Goal: Understand process/instructions: Learn how to perform a task or action

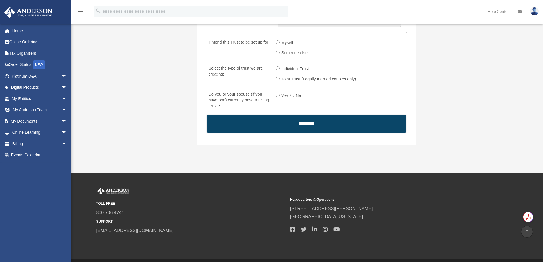
scroll to position [906, 0]
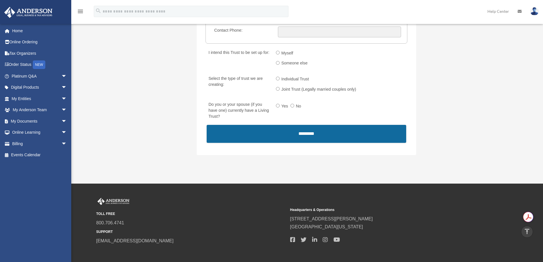
click at [325, 135] on input "*********" at bounding box center [305, 134] width 199 height 18
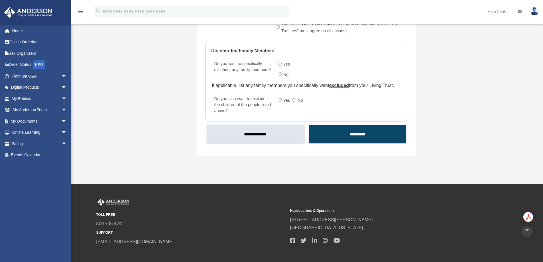
click at [273, 131] on input "**********" at bounding box center [255, 134] width 98 height 19
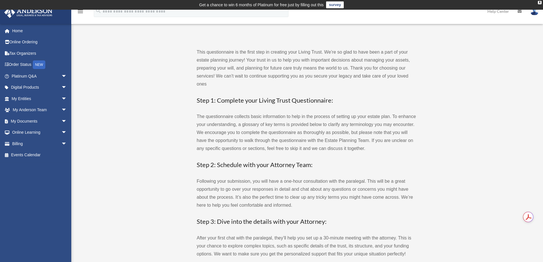
scroll to position [28, 0]
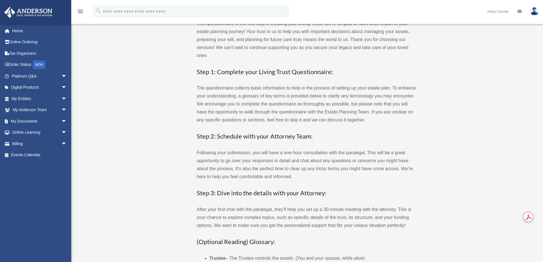
click at [224, 177] on p "Following your submission, you will have a one-hour consultation with the paral…" at bounding box center [305, 165] width 219 height 32
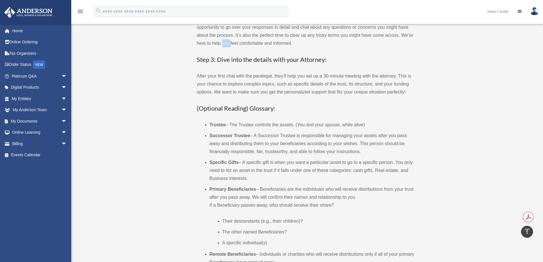
scroll to position [171, 0]
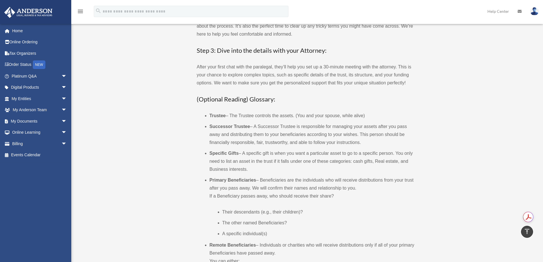
click at [343, 140] on li "Successor Trustee – A Successor Trustee is responsible for managing your assets…" at bounding box center [312, 134] width 206 height 24
click at [268, 158] on li "Specific Gifts – A specific gift is when you want a particular asset to go to a…" at bounding box center [312, 161] width 206 height 24
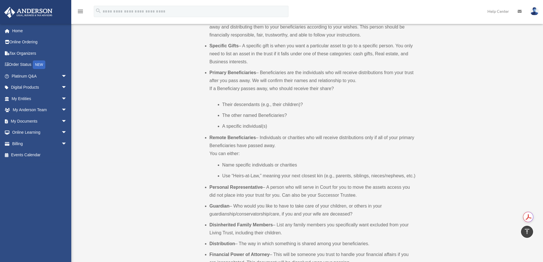
scroll to position [285, 0]
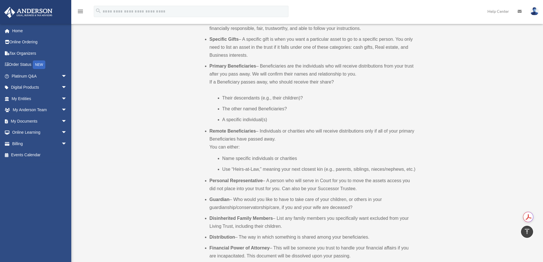
click at [344, 187] on li "Personal Representative – A person who will serve in Court for you to move the …" at bounding box center [312, 185] width 206 height 16
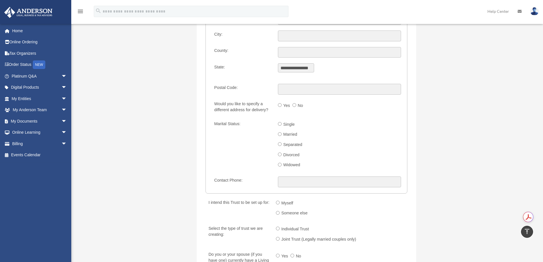
scroll to position [655, 0]
